Goal: Task Accomplishment & Management: Complete application form

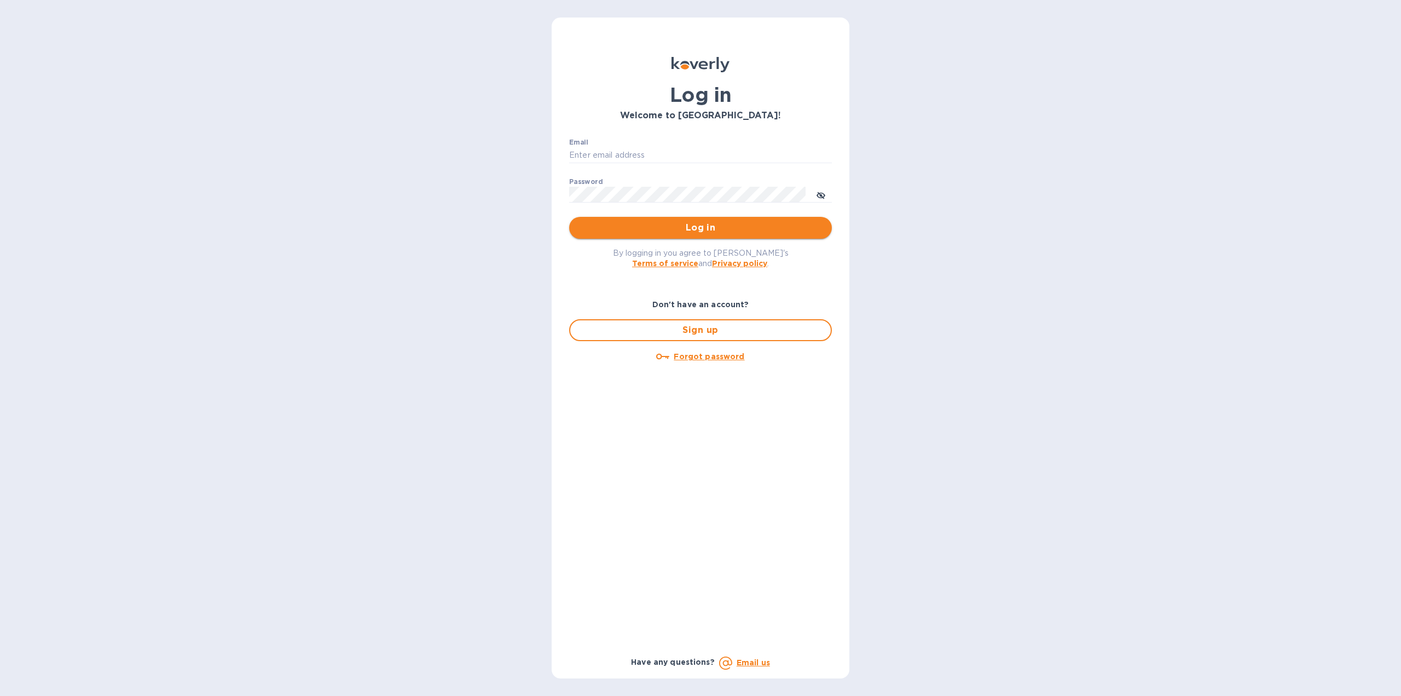
type input "florida.royal.info@gmail.com"
click at [625, 228] on span "Log in" at bounding box center [700, 227] width 245 height 13
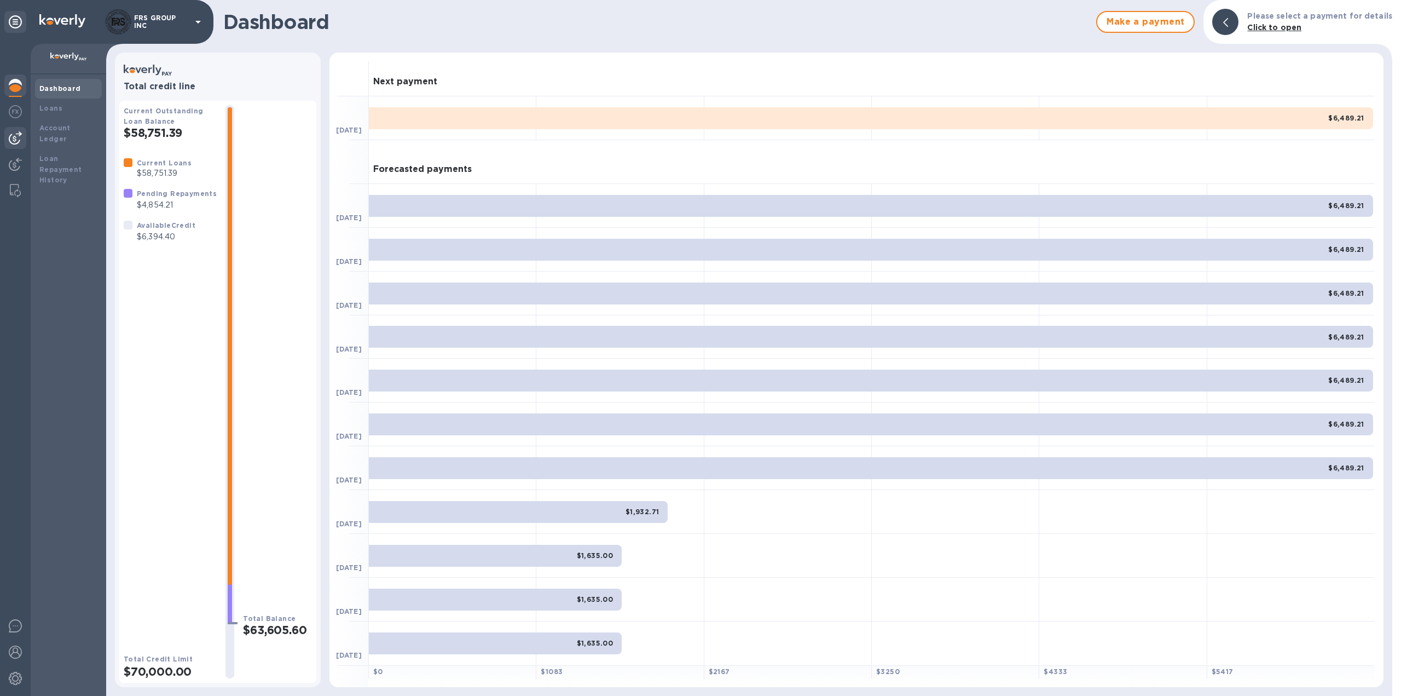
click at [14, 136] on img at bounding box center [15, 137] width 13 height 13
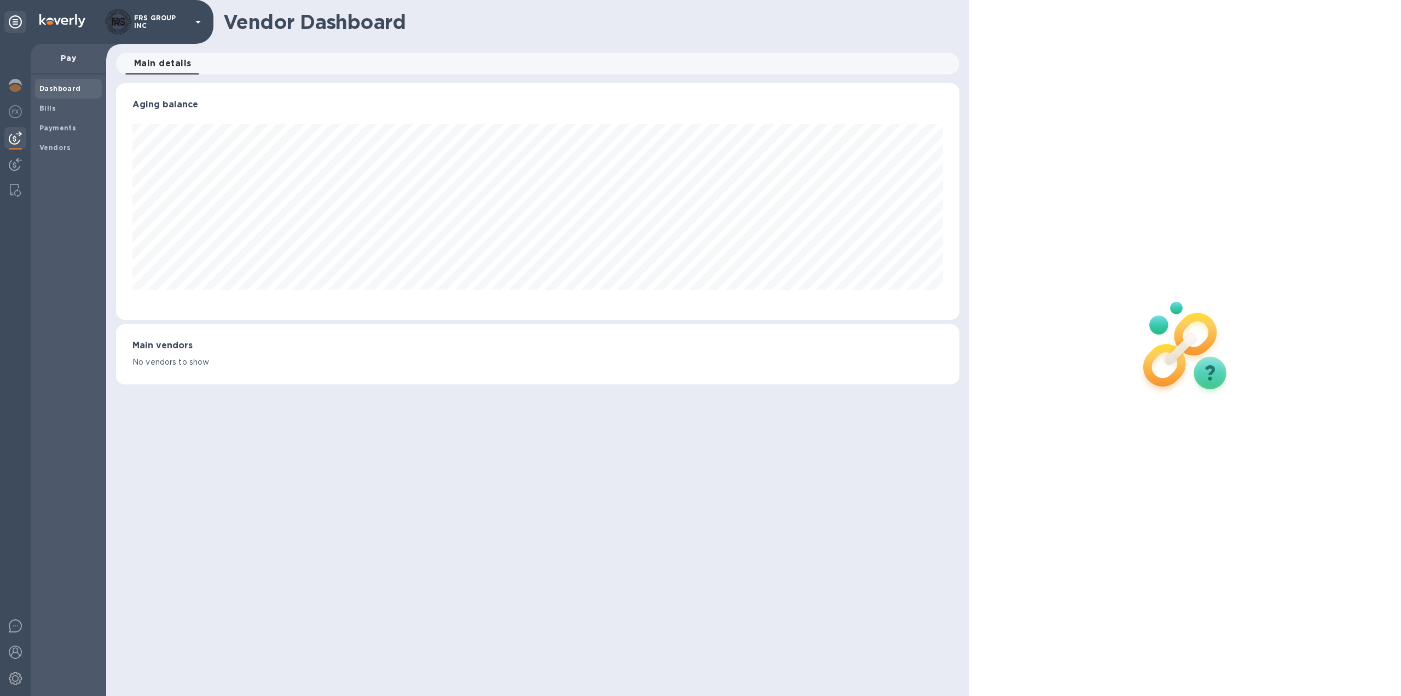
scroll to position [236, 844]
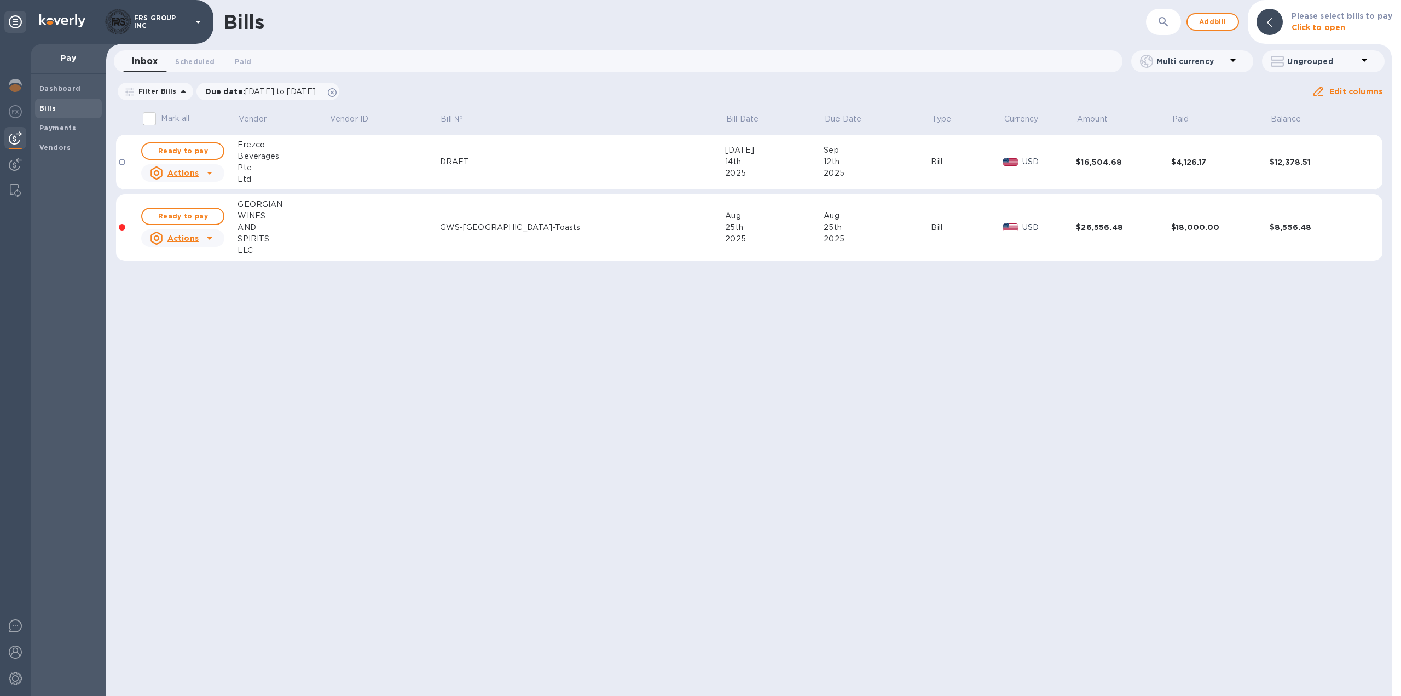
click at [824, 163] on div "12th" at bounding box center [877, 161] width 107 height 11
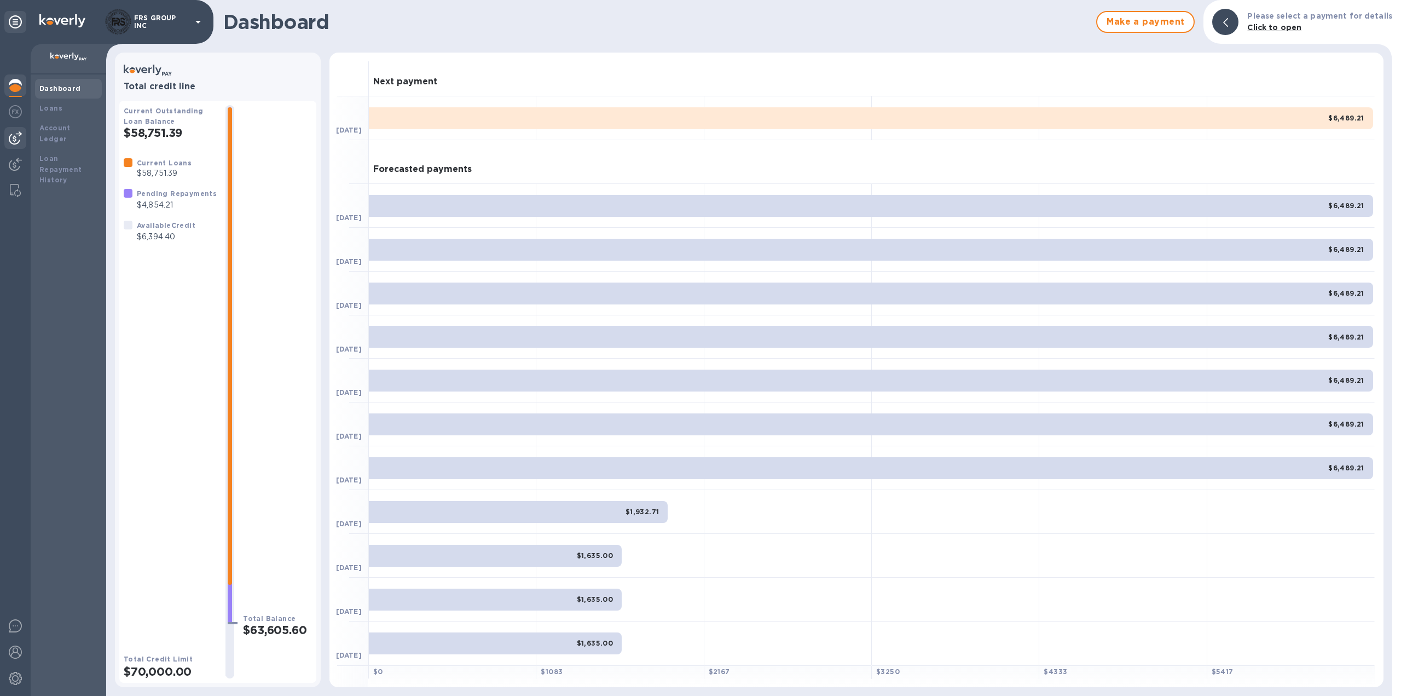
click at [15, 137] on img at bounding box center [15, 137] width 13 height 13
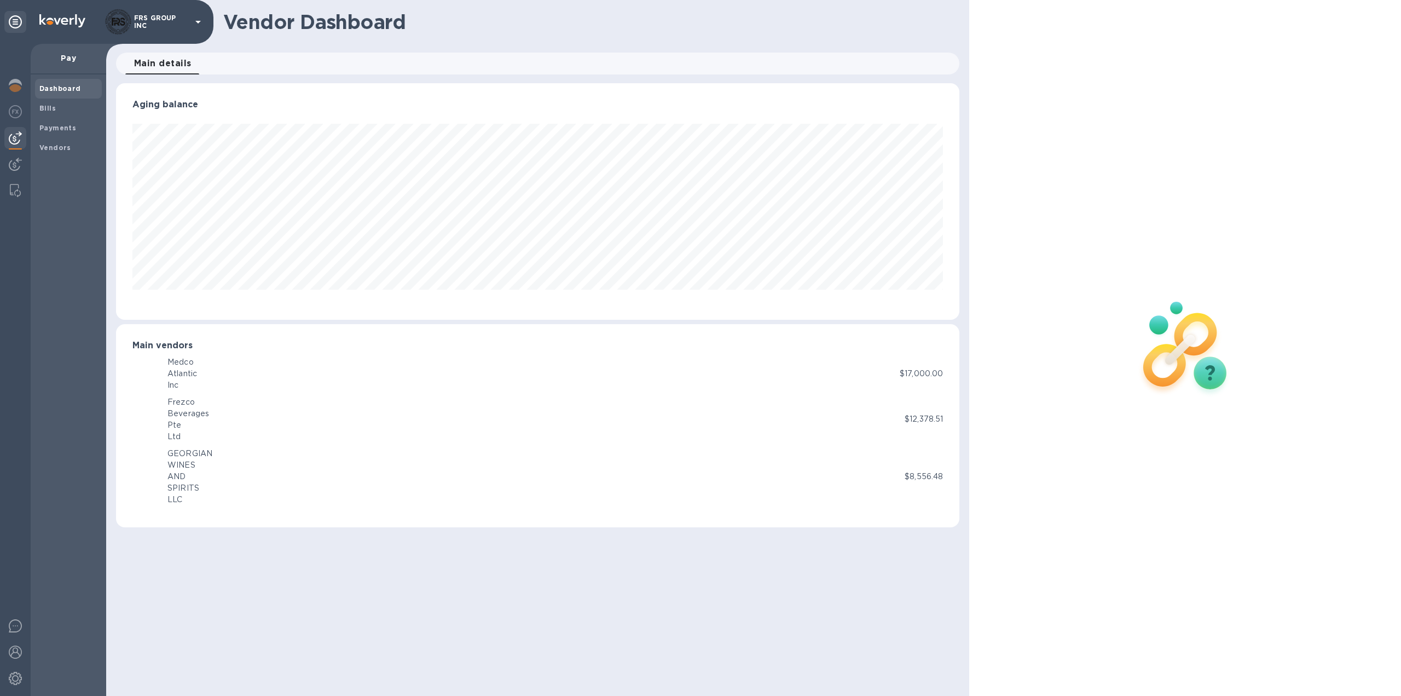
scroll to position [236, 844]
click at [56, 108] on span "Bills" at bounding box center [68, 108] width 58 height 11
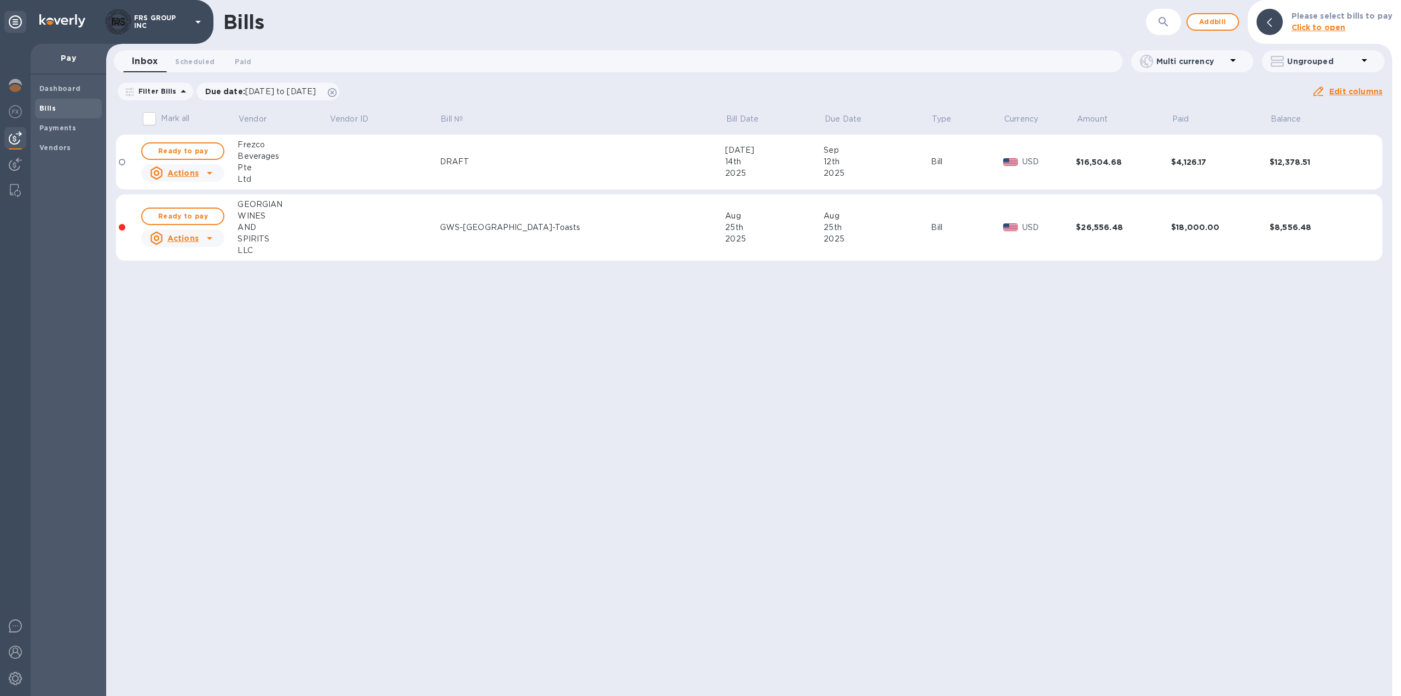
click at [401, 173] on td at bounding box center [384, 162] width 111 height 55
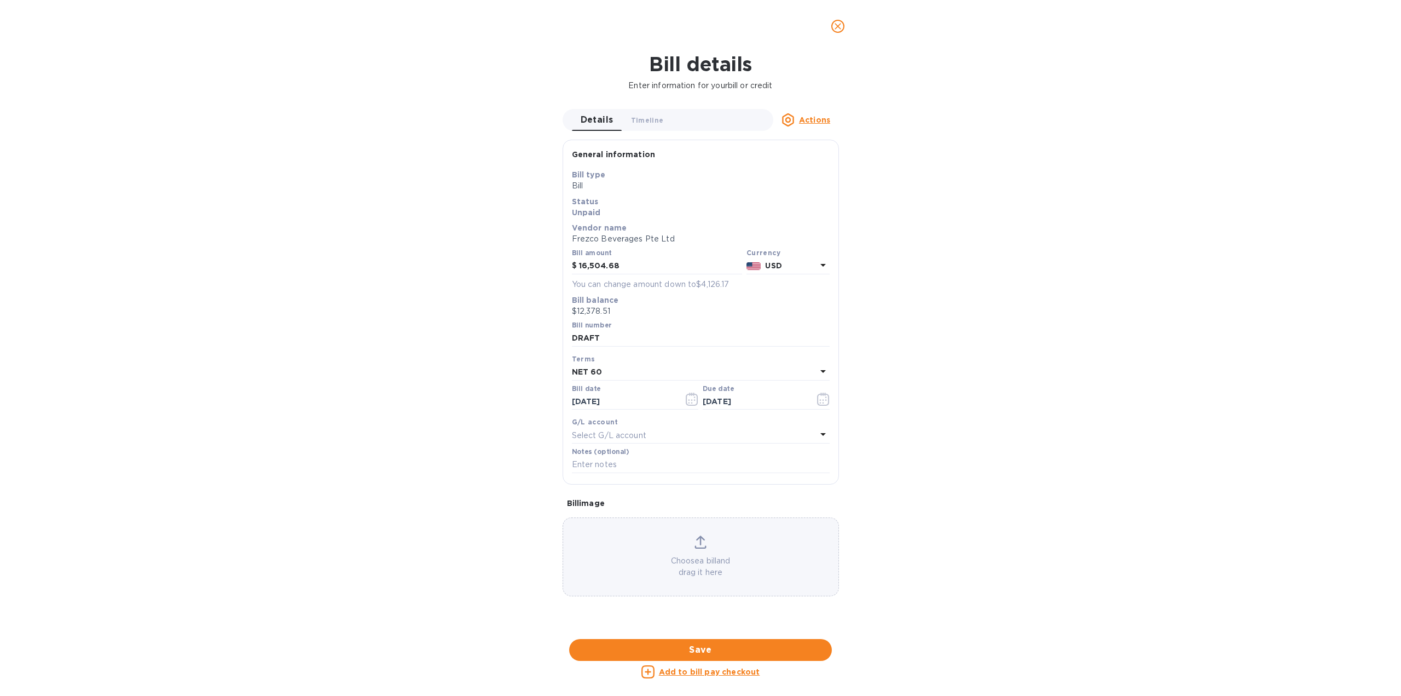
click at [209, 161] on div "Bill details Enter information for your bill or credit Details 0 Timeline 0 Act…" at bounding box center [700, 374] width 1401 height 643
click at [601, 339] on input "DRAFT" at bounding box center [701, 338] width 258 height 16
paste input "#20363"
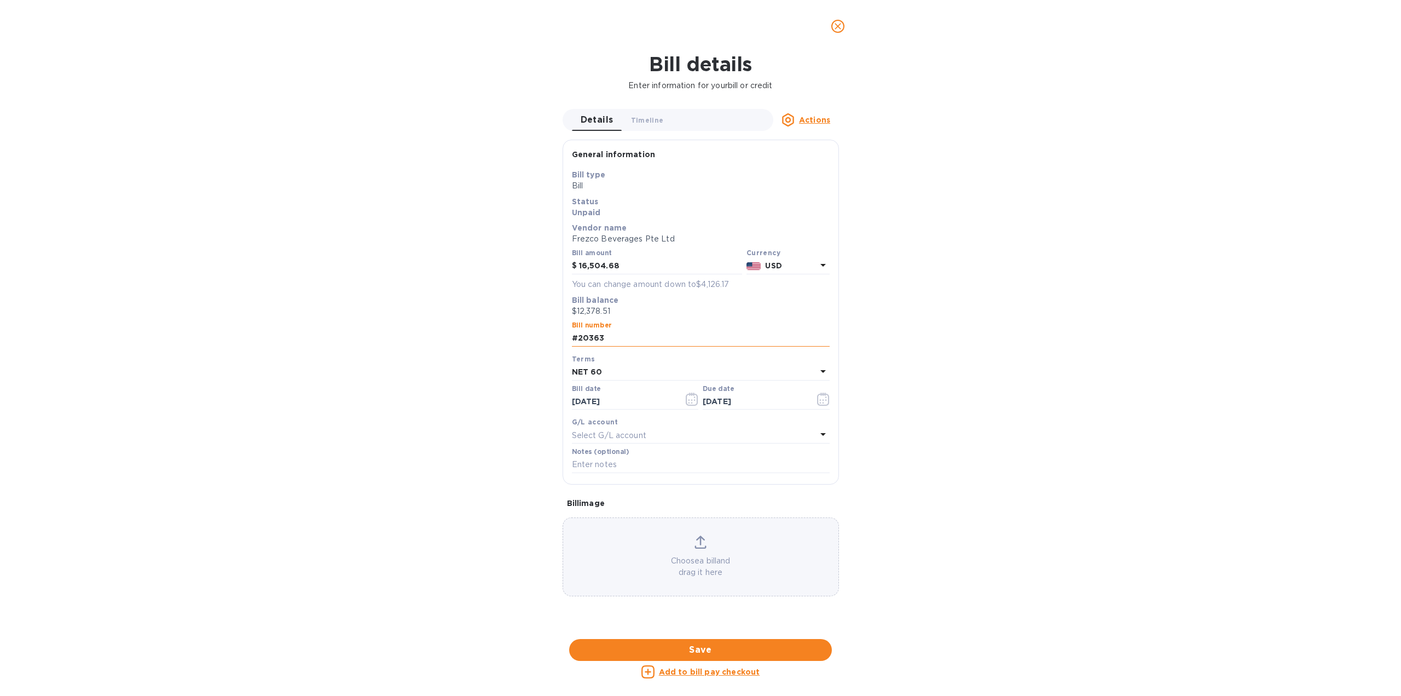
click at [577, 337] on input "#20363" at bounding box center [701, 338] width 258 height 16
type input "20363"
click at [705, 649] on span "Save" at bounding box center [700, 649] width 245 height 13
